Goal: Task Accomplishment & Management: Use online tool/utility

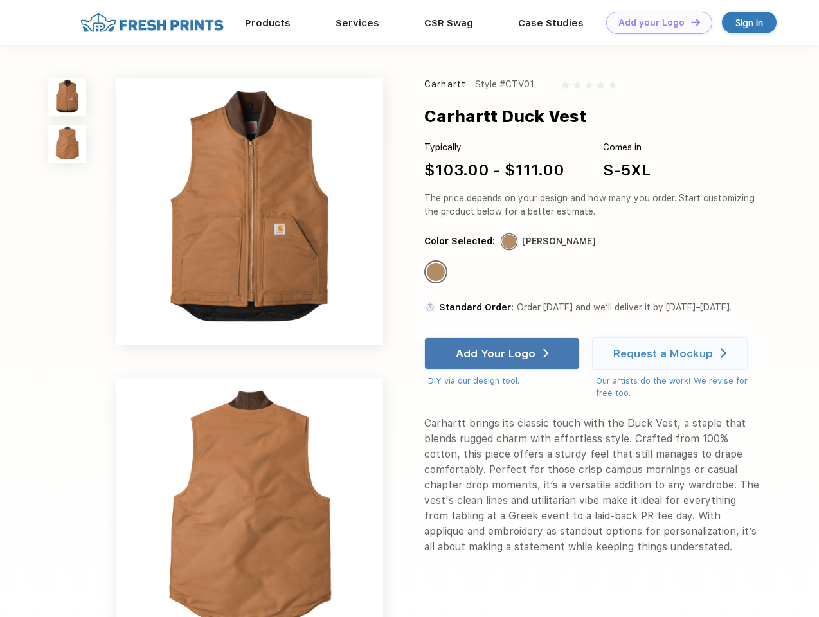
click at [654, 23] on link "Add your Logo Design Tool" at bounding box center [659, 23] width 106 height 23
click at [0, 0] on div "Design Tool" at bounding box center [0, 0] width 0 height 0
click at [690, 22] on link "Add your Logo Design Tool" at bounding box center [659, 23] width 106 height 23
click at [68, 96] on img at bounding box center [67, 97] width 38 height 38
click at [68, 144] on img at bounding box center [67, 144] width 38 height 38
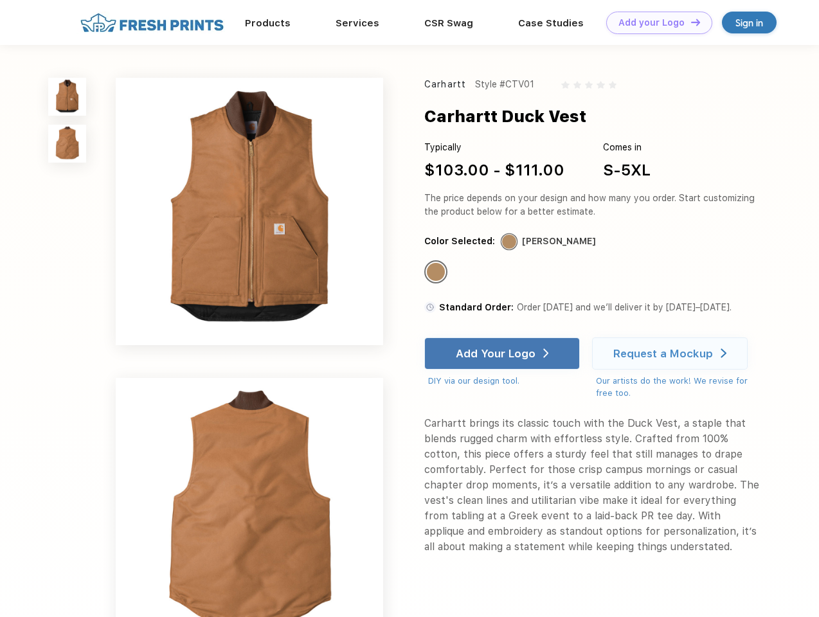
click at [437, 273] on div "Standard Color" at bounding box center [436, 272] width 18 height 18
click at [503, 354] on div "Add Your Logo" at bounding box center [496, 353] width 80 height 13
click at [672, 354] on div "Request a Mockup" at bounding box center [663, 353] width 100 height 13
